Goal: Information Seeking & Learning: Find specific fact

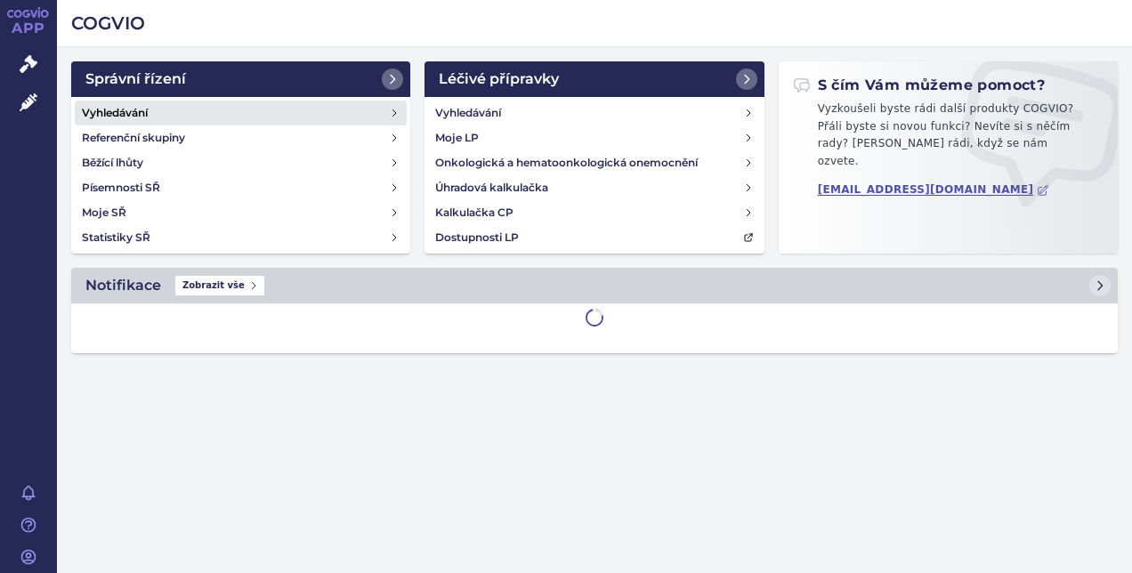
click at [125, 111] on h4 "Vyhledávání" at bounding box center [115, 113] width 66 height 18
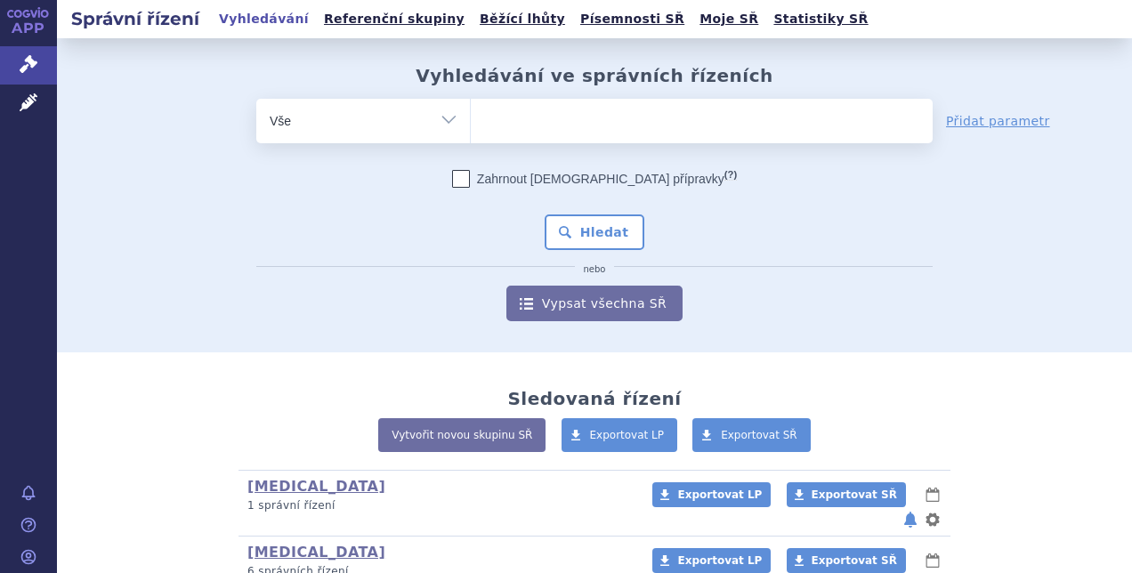
click at [537, 126] on ul at bounding box center [702, 117] width 462 height 37
click at [471, 126] on select at bounding box center [470, 120] width 1 height 44
type input "ki"
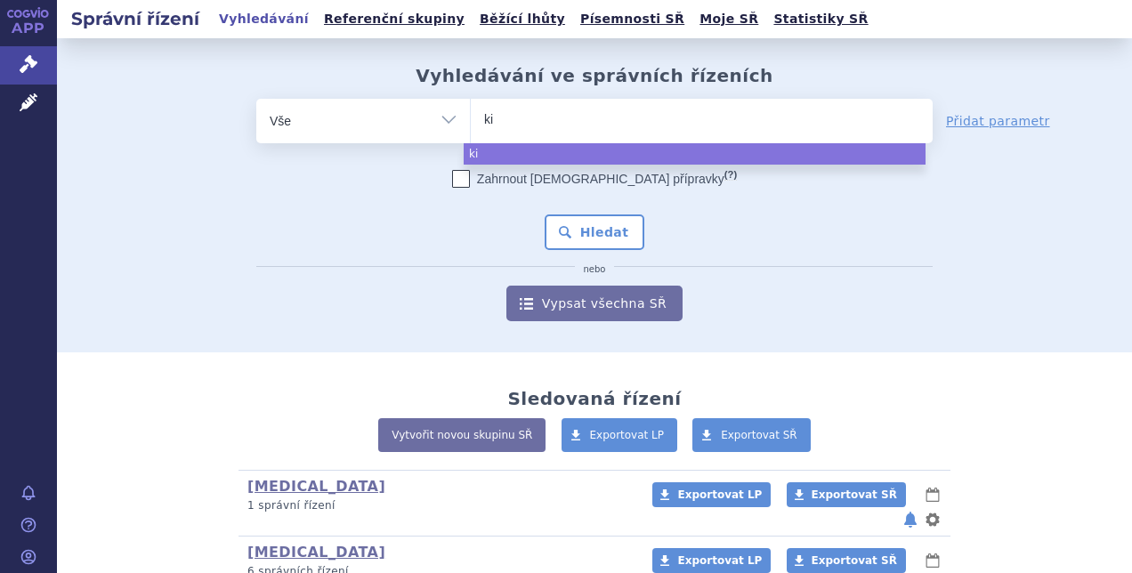
type input "kis"
type input "kisq"
type input "kisqa"
type input "kisqal"
type input "kisqali"
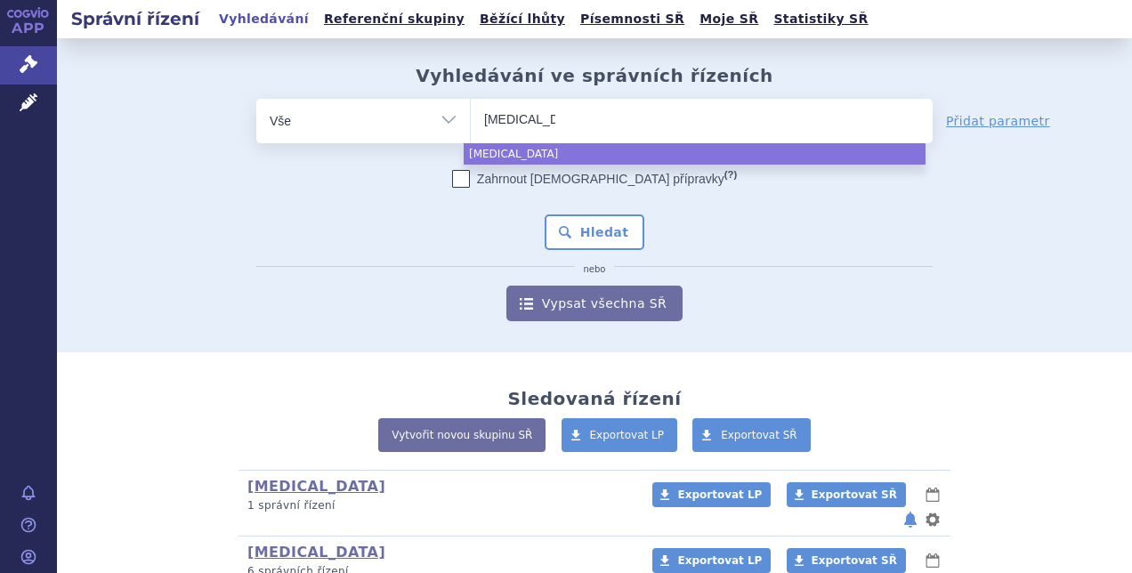
select select "kisqali"
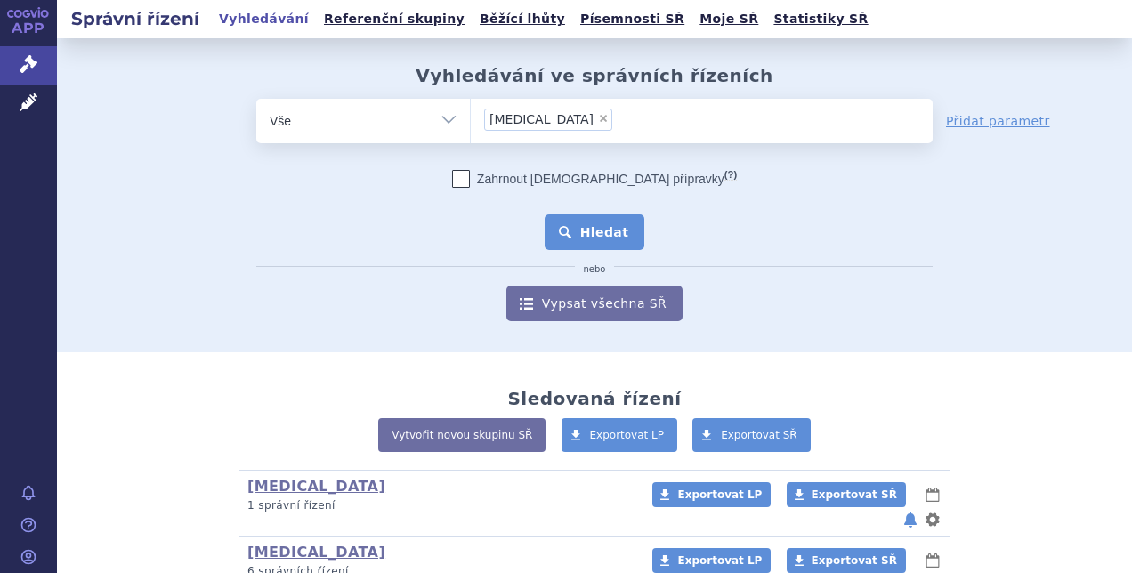
click at [579, 235] on button "Hledat" at bounding box center [595, 232] width 101 height 36
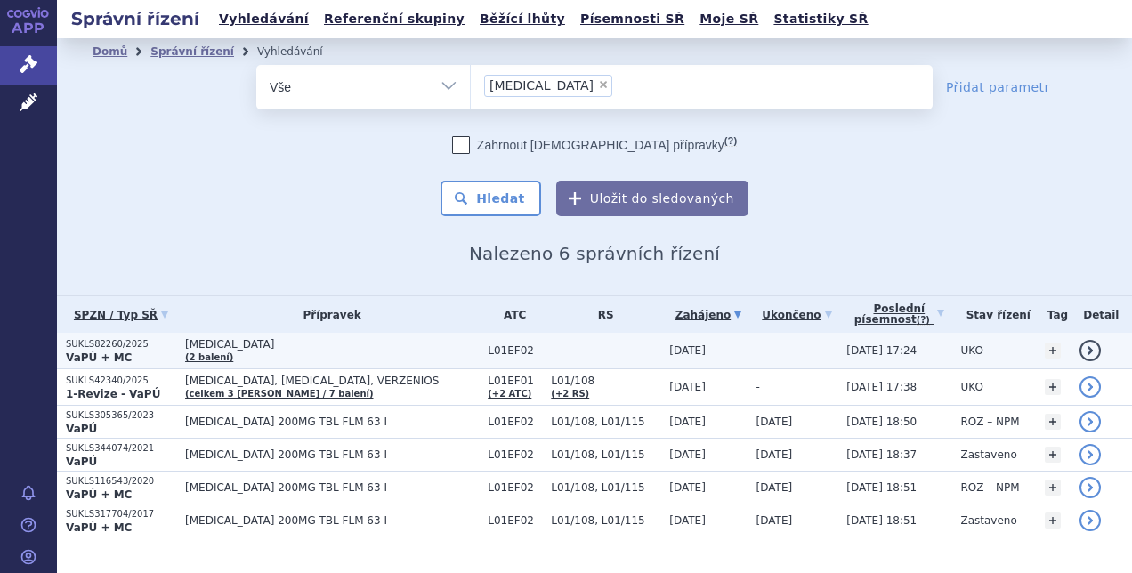
click at [103, 352] on strong "VaPÚ + MC" at bounding box center [99, 358] width 66 height 12
